Goal: Information Seeking & Learning: Learn about a topic

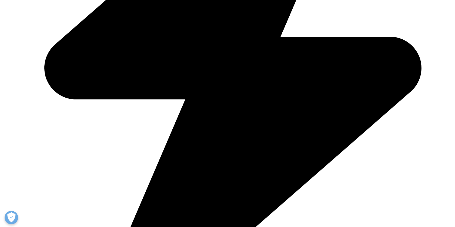
scroll to position [234, 319]
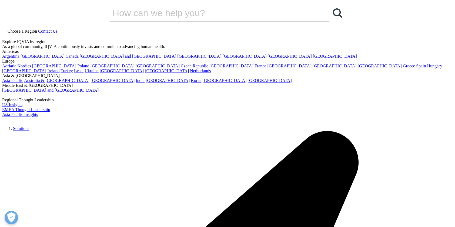
drag, startPoint x: 227, startPoint y: 92, endPoint x: 69, endPoint y: 70, distance: 159.7
copy div "Navigating new realities for medical affairs engagement"
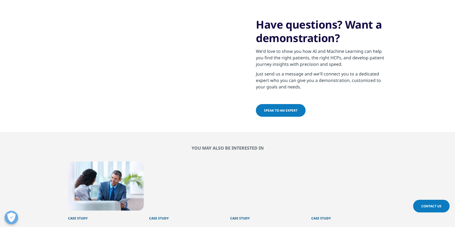
scroll to position [216, 0]
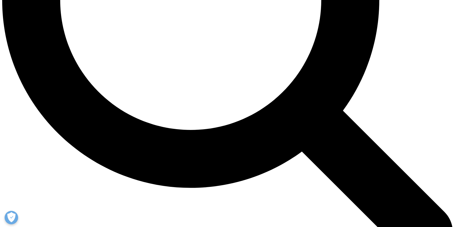
scroll to position [720, 0]
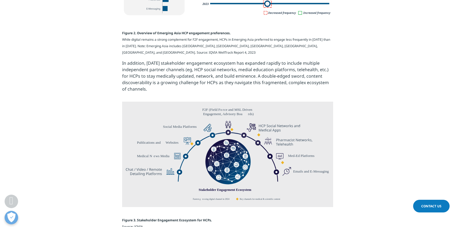
scroll to position [432, 0]
